Goal: Information Seeking & Learning: Check status

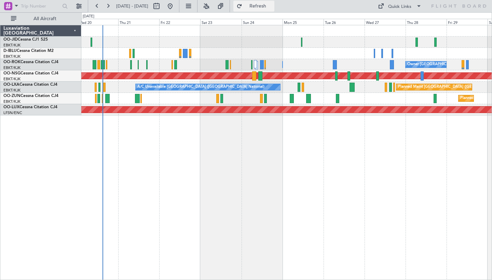
click at [264, 6] on button "Refresh" at bounding box center [254, 6] width 41 height 11
click at [266, 5] on button "Refresh" at bounding box center [254, 6] width 41 height 11
click at [110, 8] on button at bounding box center [108, 6] width 11 height 11
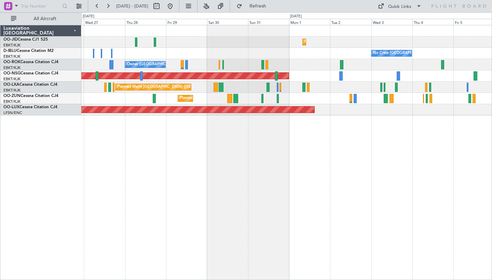
click at [396, 179] on div "Planned Maint Kortrijk-[GEOGRAPHIC_DATA] No Crew [GEOGRAPHIC_DATA] (Brussels Na…" at bounding box center [286, 152] width 411 height 255
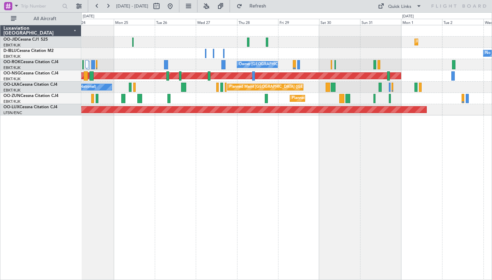
click at [418, 202] on div "Planned Maint Kortrijk-[GEOGRAPHIC_DATA] No Crew [GEOGRAPHIC_DATA] (Brussels Na…" at bounding box center [286, 152] width 411 height 255
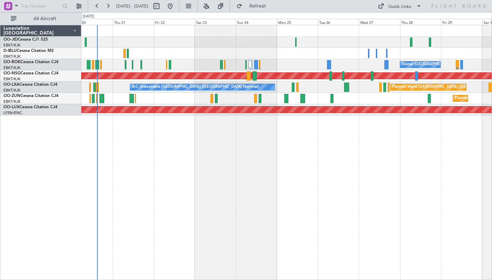
click at [337, 202] on div "Planned Maint Kortrijk-[GEOGRAPHIC_DATA] Owner [GEOGRAPHIC_DATA]-[GEOGRAPHIC_DA…" at bounding box center [286, 152] width 411 height 255
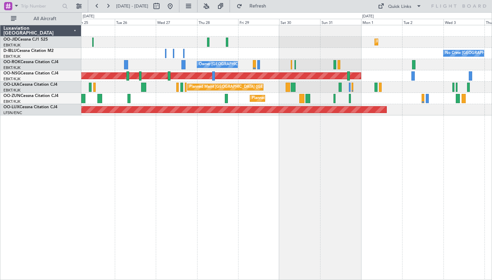
click at [207, 168] on div "Planned Maint Kortrijk-[GEOGRAPHIC_DATA] No Crew [GEOGRAPHIC_DATA] (Brussels Na…" at bounding box center [286, 152] width 411 height 255
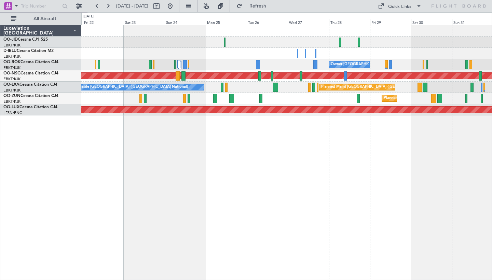
click at [397, 182] on div "Planned Maint Kortrijk-[GEOGRAPHIC_DATA] No Crew [GEOGRAPHIC_DATA] (Brussels Na…" at bounding box center [286, 152] width 411 height 255
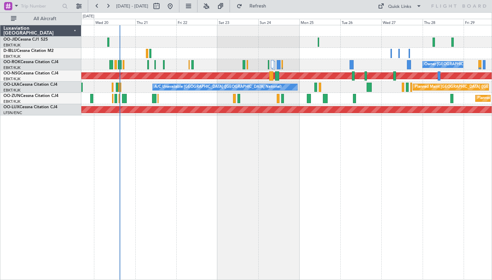
click at [349, 197] on div "Owner [GEOGRAPHIC_DATA]-[GEOGRAPHIC_DATA] Planned Maint [GEOGRAPHIC_DATA] ([GEO…" at bounding box center [286, 152] width 411 height 255
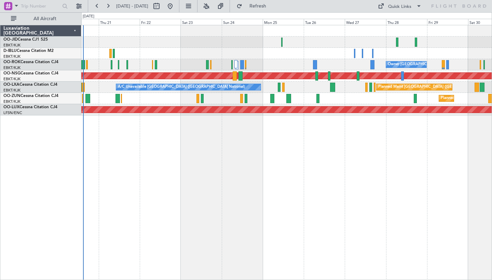
click at [206, 189] on div "Planned Maint Kortrijk-[GEOGRAPHIC_DATA] Owner [GEOGRAPHIC_DATA]-[GEOGRAPHIC_DA…" at bounding box center [286, 152] width 411 height 255
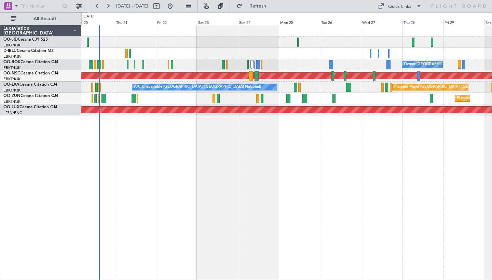
click at [244, 199] on div "Planned Maint Kortrijk-[GEOGRAPHIC_DATA] Owner [GEOGRAPHIC_DATA]-[GEOGRAPHIC_DA…" at bounding box center [286, 152] width 411 height 255
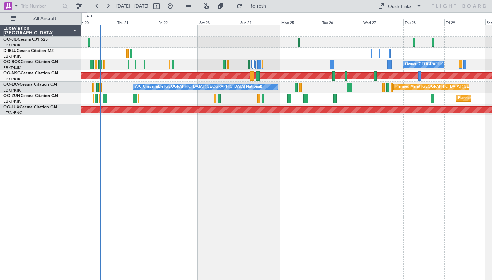
click at [202, 46] on div "Planned Maint Kortrijk-[GEOGRAPHIC_DATA]" at bounding box center [286, 42] width 411 height 11
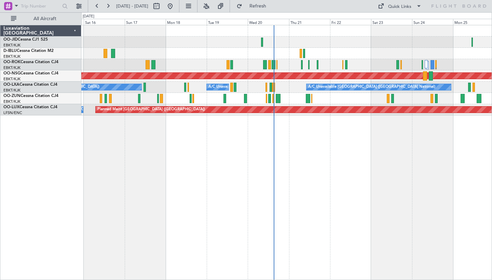
click at [212, 64] on div "Owner [GEOGRAPHIC_DATA]-[GEOGRAPHIC_DATA]" at bounding box center [286, 64] width 411 height 11
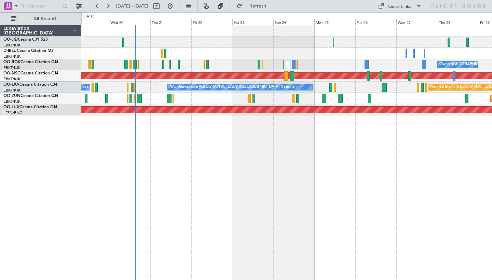
click at [289, 138] on div "Owner [GEOGRAPHIC_DATA]-[GEOGRAPHIC_DATA] Planned Maint [GEOGRAPHIC_DATA] ([GEO…" at bounding box center [286, 152] width 411 height 255
